Goal: Task Accomplishment & Management: Use online tool/utility

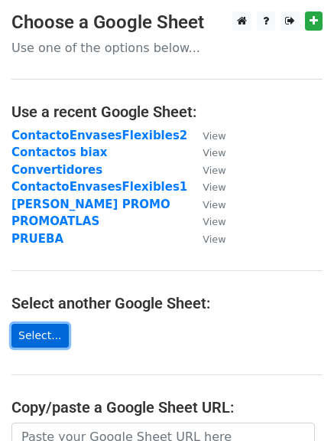
click at [55, 334] on link "Select..." at bounding box center [39, 336] width 57 height 24
click at [28, 329] on link "Select..." at bounding box center [39, 336] width 57 height 24
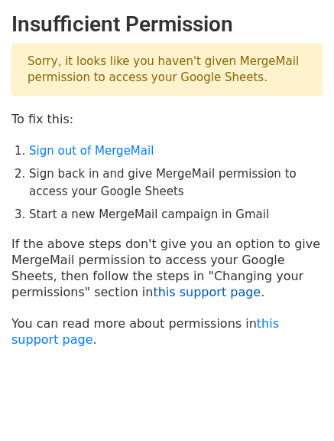
click at [153, 296] on link "this support page" at bounding box center [207, 292] width 108 height 15
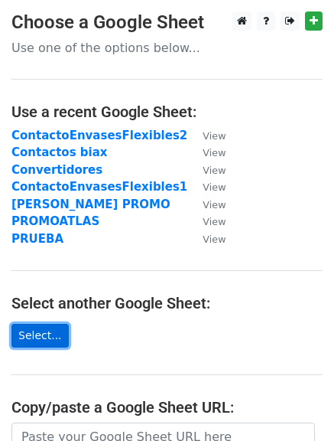
click at [22, 335] on link "Select..." at bounding box center [39, 336] width 57 height 24
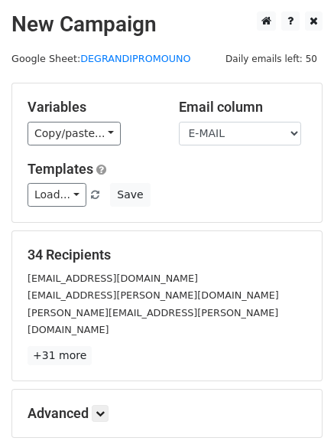
click at [57, 62] on small "Google Sheet: DEGRANDIPROMOUNO" at bounding box center [101, 58] width 180 height 11
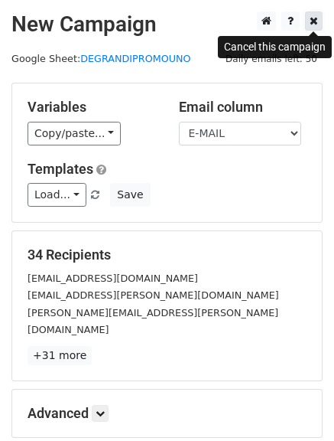
click at [312, 19] on icon at bounding box center [314, 20] width 8 height 11
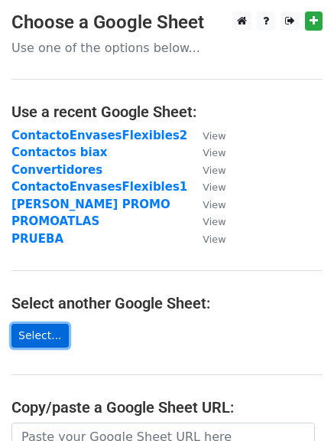
click at [48, 337] on link "Select..." at bounding box center [39, 336] width 57 height 24
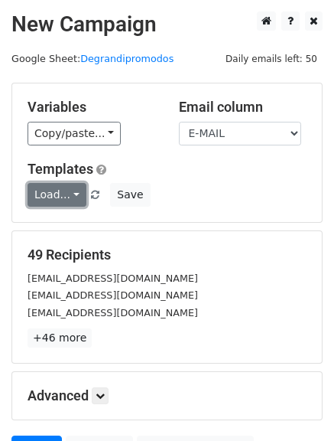
click at [69, 199] on link "Load..." at bounding box center [57, 195] width 59 height 24
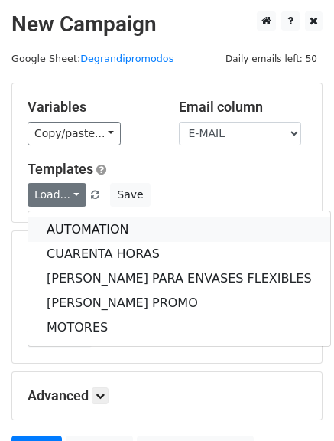
click at [59, 229] on link "AUTOMATION" at bounding box center [179, 229] width 302 height 24
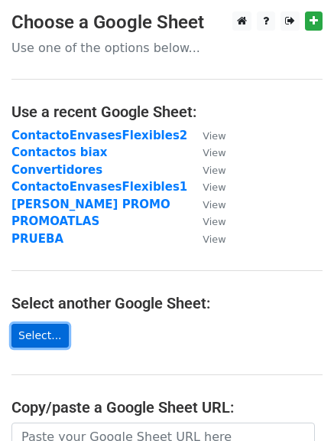
click at [28, 324] on link "Select..." at bounding box center [39, 336] width 57 height 24
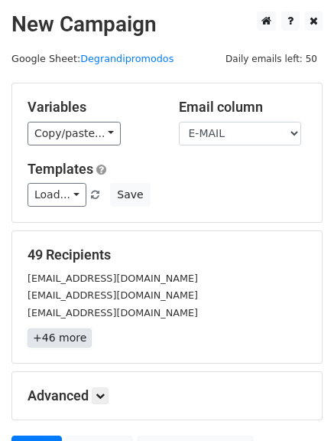
click at [47, 338] on link "+46 more" at bounding box center [60, 337] width 64 height 19
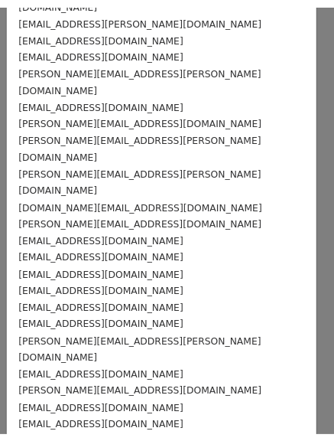
scroll to position [542, 0]
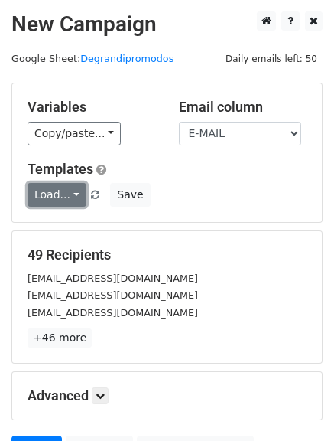
click at [70, 195] on link "Load..." at bounding box center [57, 195] width 59 height 24
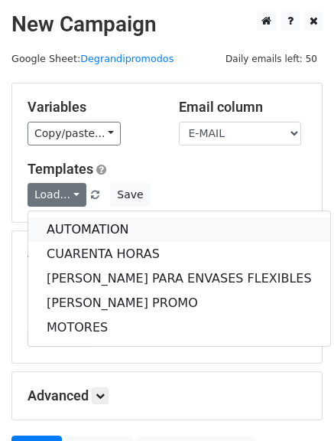
click at [71, 217] on link "AUTOMATION" at bounding box center [179, 229] width 302 height 24
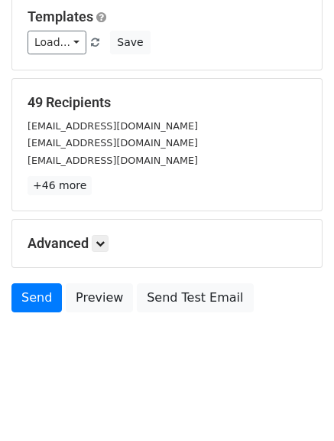
scroll to position [154, 0]
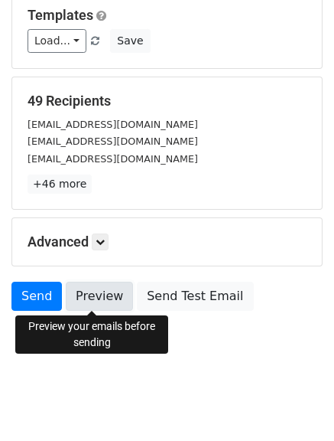
click at [98, 290] on link "Preview" at bounding box center [99, 296] width 67 height 29
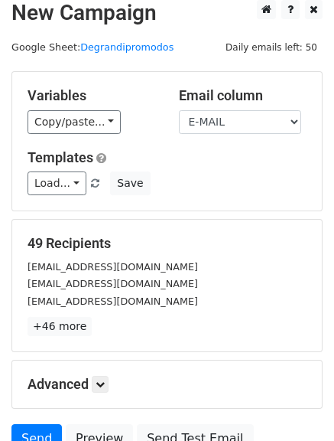
scroll to position [0, 0]
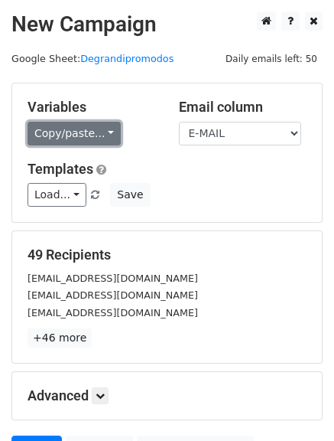
click at [104, 132] on link "Copy/paste..." at bounding box center [74, 134] width 93 height 24
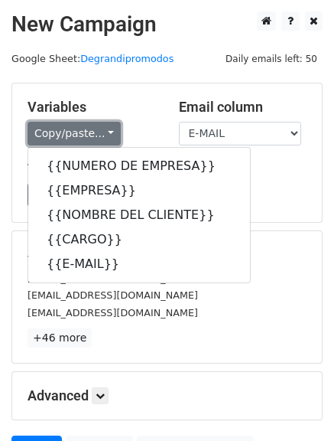
click at [57, 126] on link "Copy/paste..." at bounding box center [74, 134] width 93 height 24
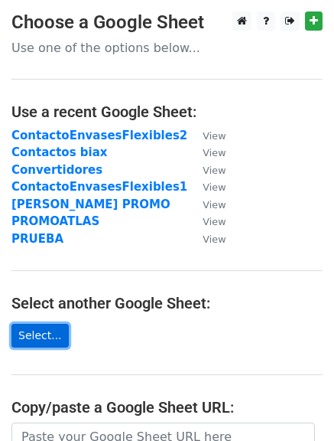
click at [34, 326] on link "Select..." at bounding box center [39, 336] width 57 height 24
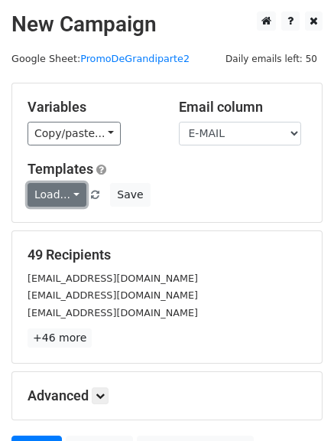
click at [76, 194] on link "Load..." at bounding box center [57, 195] width 59 height 24
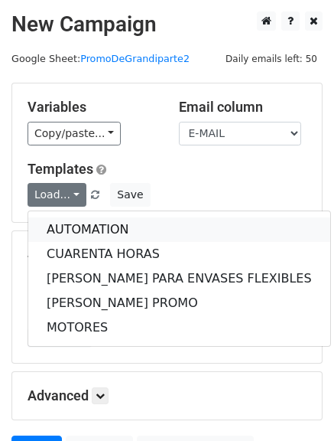
click at [68, 236] on link "AUTOMATION" at bounding box center [179, 229] width 302 height 24
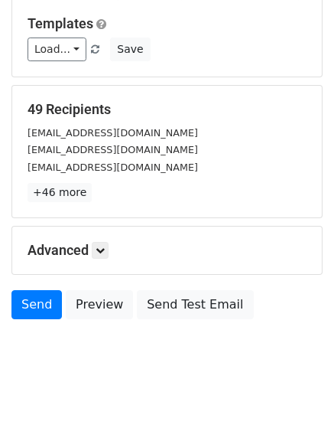
scroll to position [154, 0]
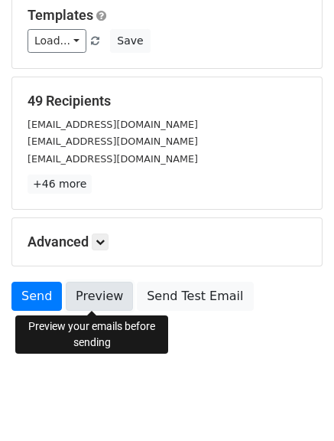
click at [83, 295] on link "Preview" at bounding box center [99, 296] width 67 height 29
click at [82, 293] on link "Preview" at bounding box center [99, 296] width 67 height 29
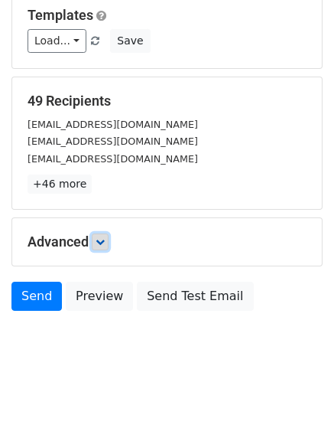
click at [99, 240] on icon at bounding box center [100, 241] width 9 height 9
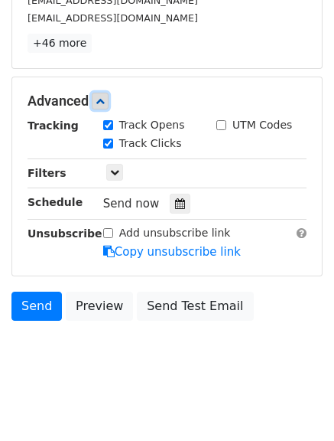
scroll to position [304, 0]
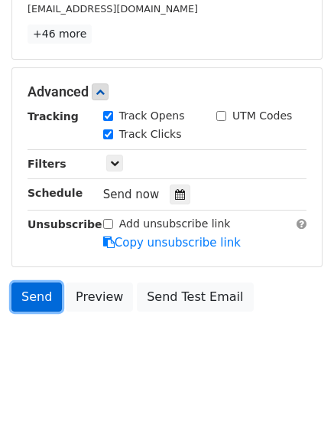
click at [41, 294] on link "Send" at bounding box center [36, 296] width 50 height 29
